Goal: Information Seeking & Learning: Check status

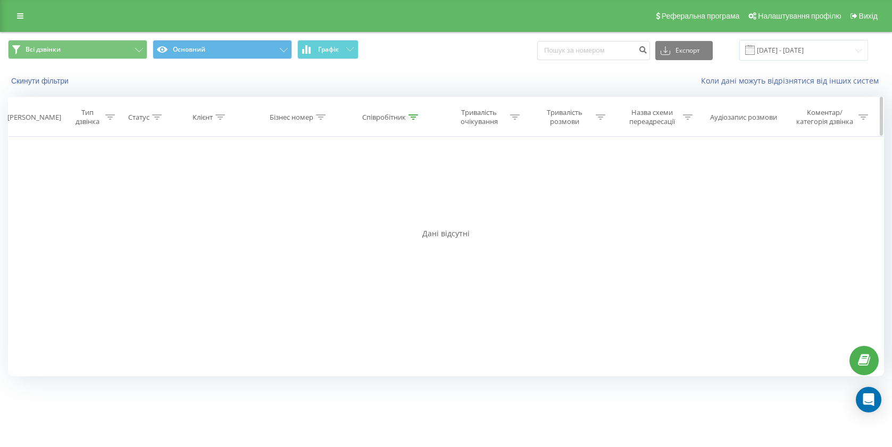
click at [384, 120] on div "Співробітник" at bounding box center [384, 117] width 44 height 9
click at [383, 193] on input "[PERSON_NAME]" at bounding box center [392, 193] width 94 height 19
type input "Морозенко"
click at [409, 213] on span "OK" at bounding box center [414, 214] width 30 height 16
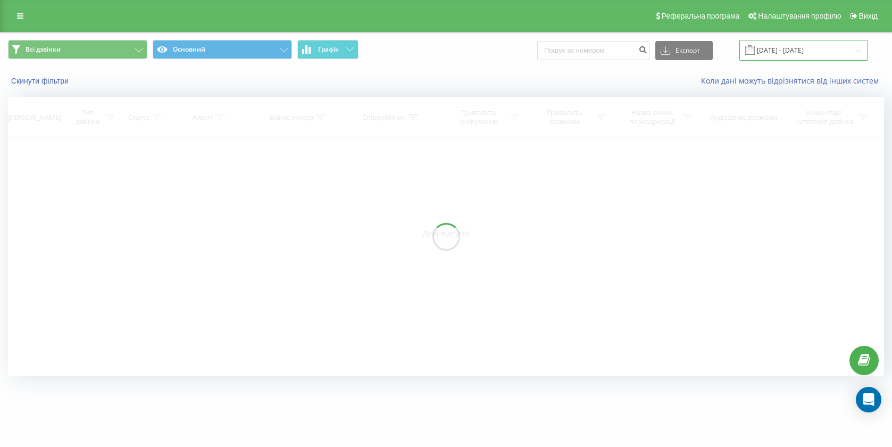
click at [818, 53] on input "[DATE] - [DATE]" at bounding box center [804, 50] width 129 height 21
click at [850, 117] on div at bounding box center [446, 236] width 877 height 279
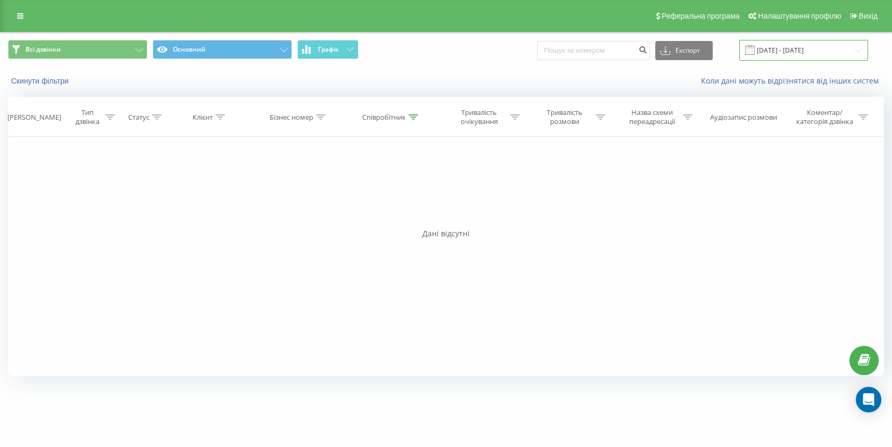
click at [849, 49] on input "[DATE] - [DATE]" at bounding box center [804, 50] width 129 height 21
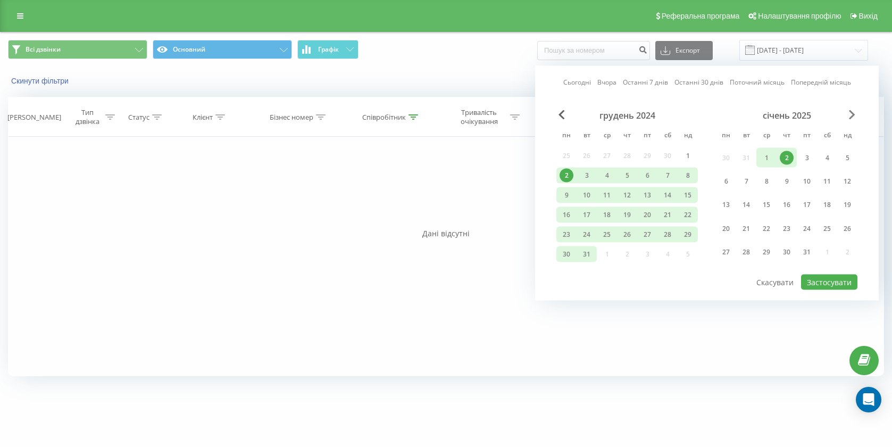
click at [853, 113] on span "Next Month" at bounding box center [852, 115] width 6 height 10
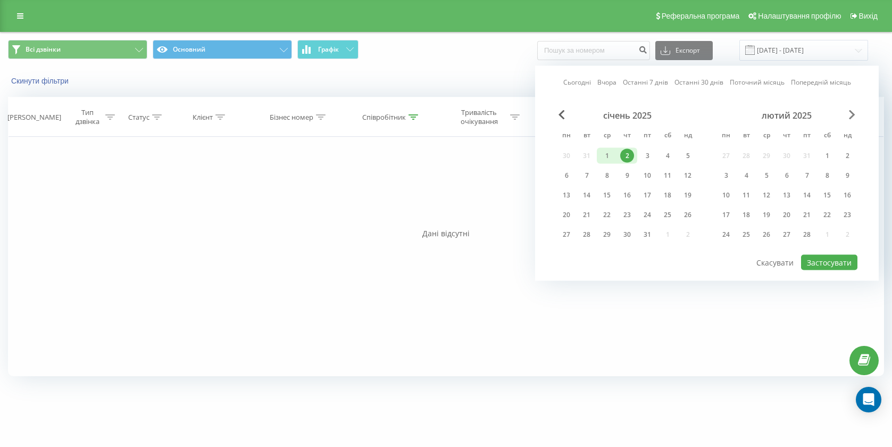
click at [853, 113] on span "Next Month" at bounding box center [852, 115] width 6 height 10
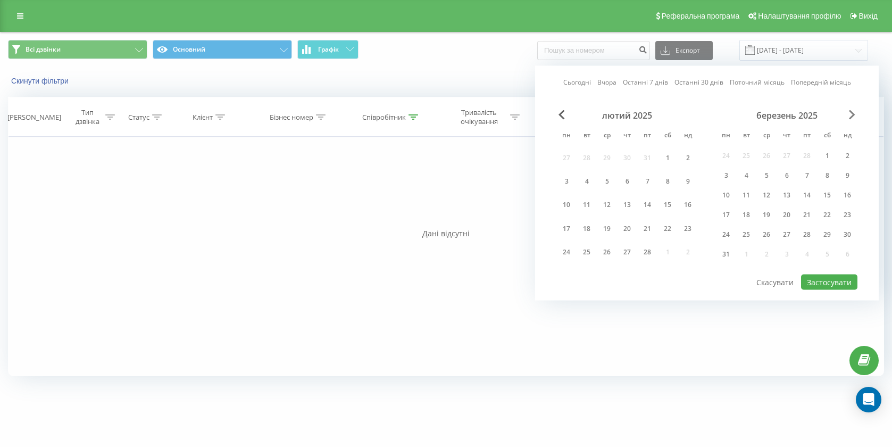
click at [853, 113] on span "Next Month" at bounding box center [852, 115] width 6 height 10
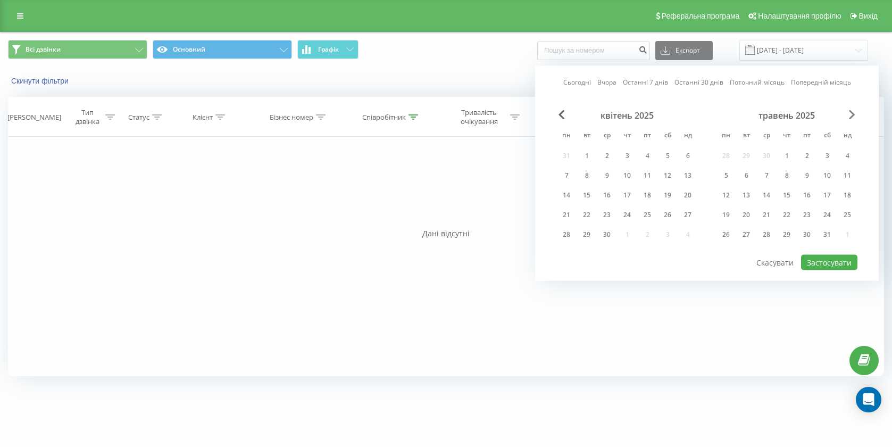
click at [853, 113] on span "Next Month" at bounding box center [852, 115] width 6 height 10
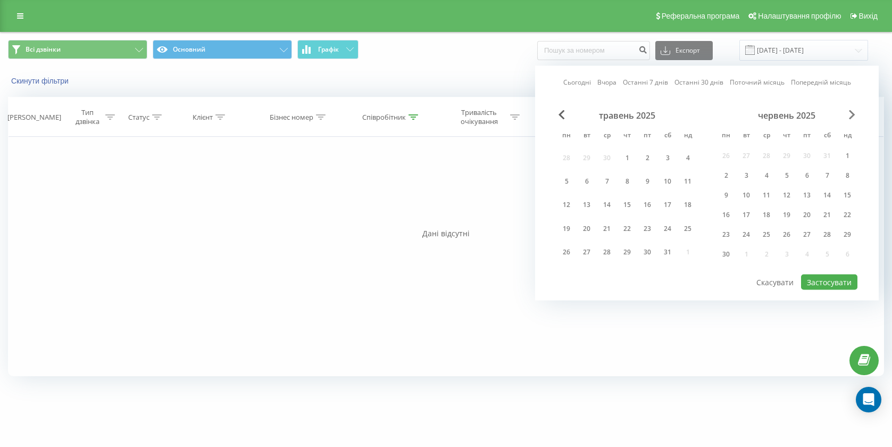
click at [853, 113] on span "Next Month" at bounding box center [852, 115] width 6 height 10
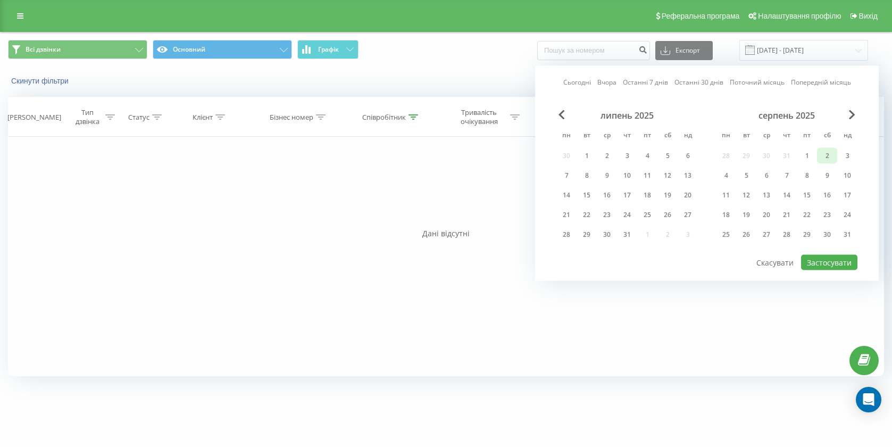
click at [828, 154] on div "2" at bounding box center [828, 156] width 14 height 14
click at [842, 230] on div "31" at bounding box center [848, 235] width 14 height 14
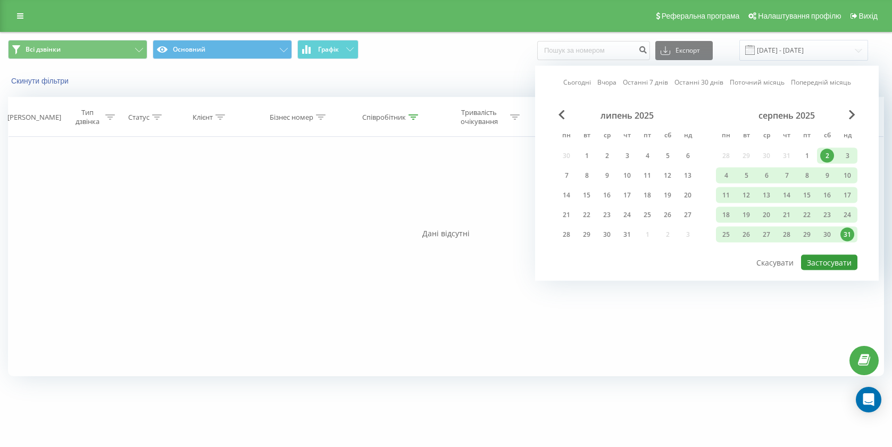
click at [819, 265] on button "Застосувати" at bounding box center [829, 262] width 56 height 15
type input "[DATE] - [DATE]"
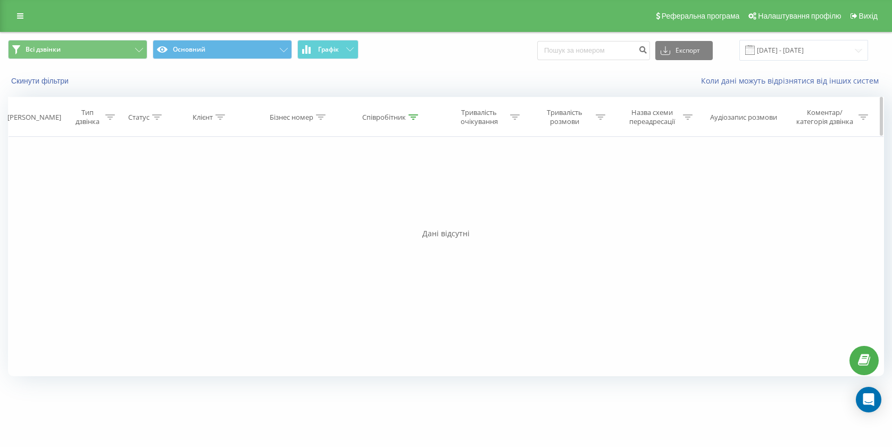
click at [383, 117] on div "Співробітник" at bounding box center [384, 117] width 44 height 9
click at [423, 215] on span "OK" at bounding box center [414, 214] width 30 height 16
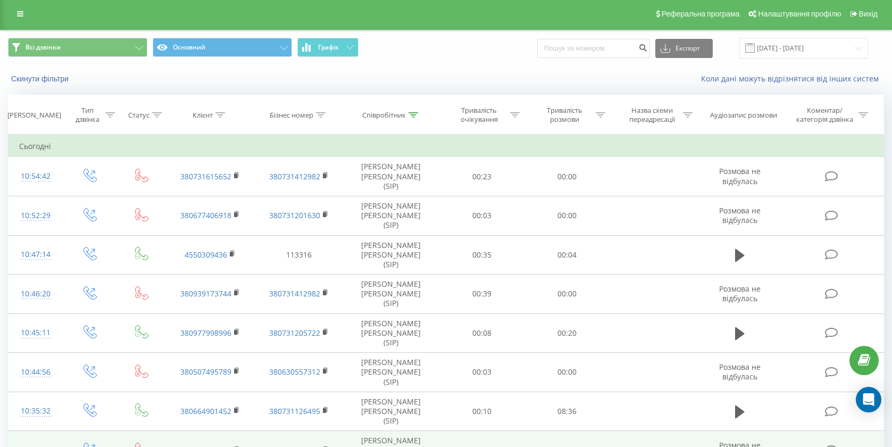
scroll to position [62, 0]
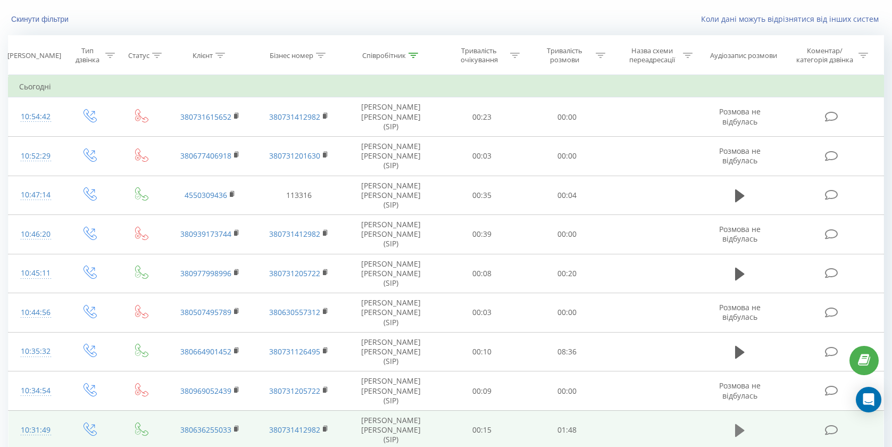
click at [741, 424] on icon at bounding box center [740, 430] width 10 height 13
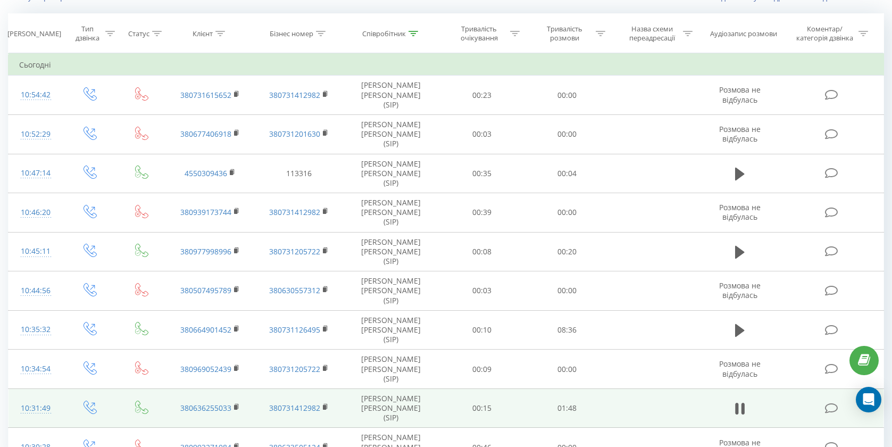
scroll to position [103, 0]
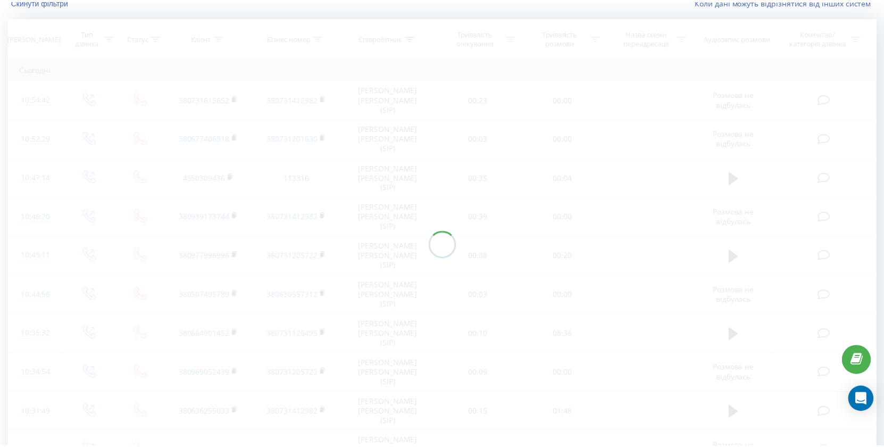
scroll to position [70, 0]
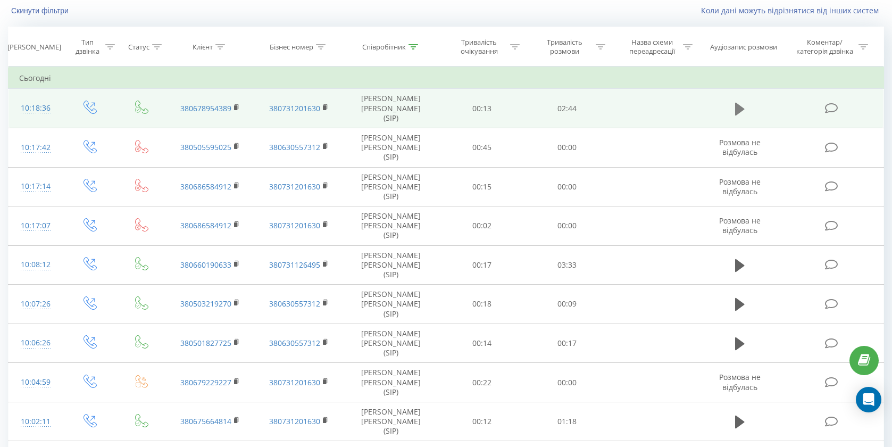
click at [740, 111] on icon at bounding box center [740, 109] width 10 height 15
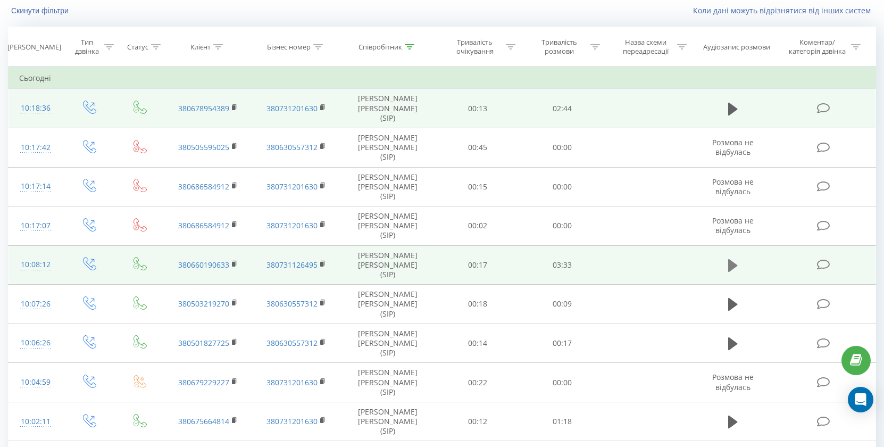
click at [732, 259] on icon at bounding box center [734, 265] width 10 height 13
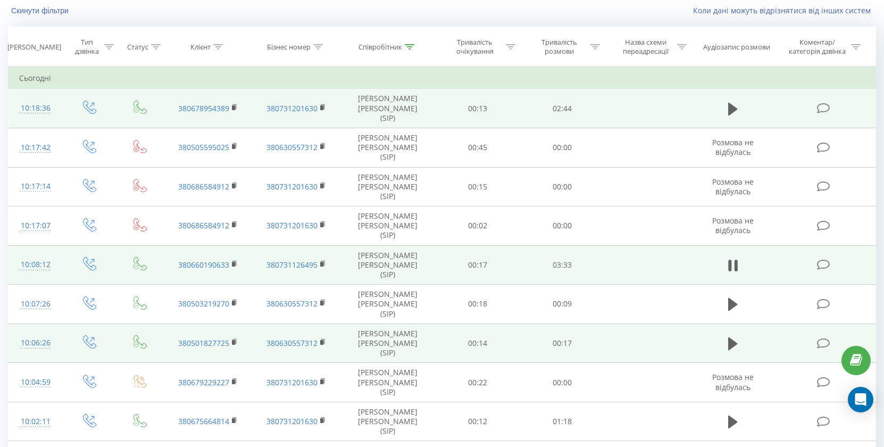
scroll to position [103, 0]
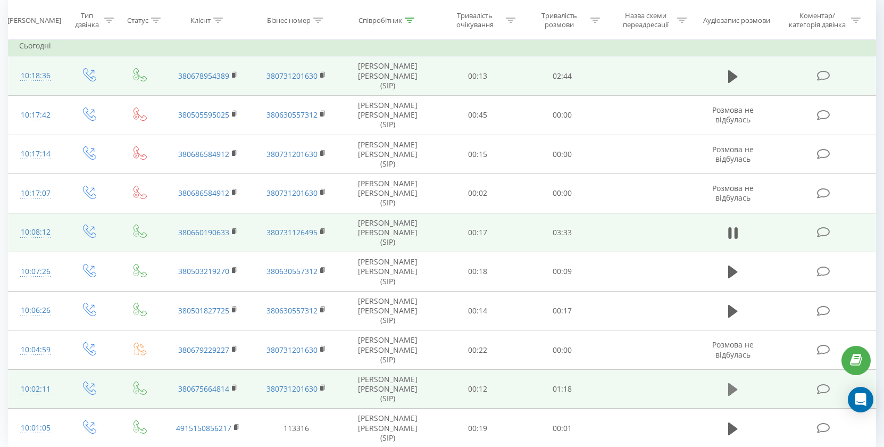
click at [731, 383] on icon at bounding box center [734, 389] width 10 height 13
